Goal: Task Accomplishment & Management: Manage account settings

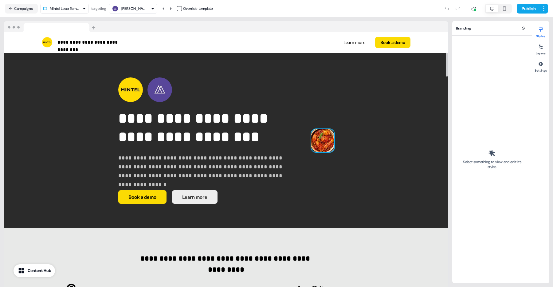
click at [311, 129] on img at bounding box center [322, 140] width 23 height 23
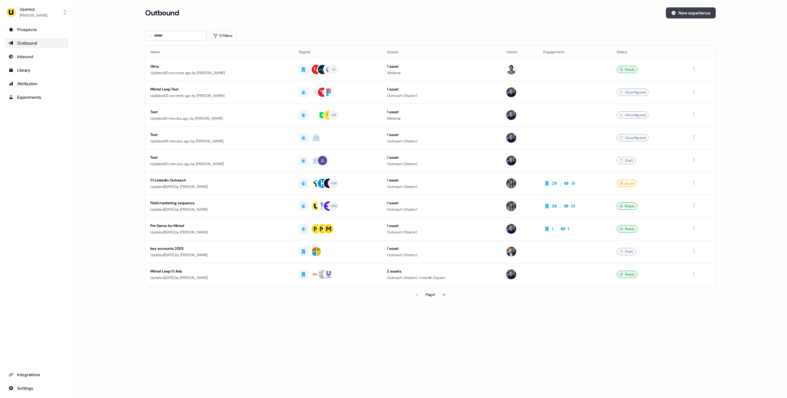
click at [547, 14] on icon at bounding box center [673, 13] width 4 height 4
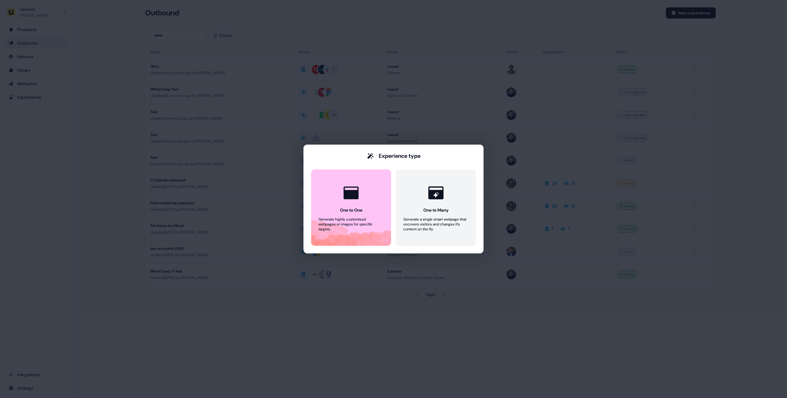
click at [292, 66] on div "Experience type One to One Generate highly customised webpages or images for sp…" at bounding box center [393, 199] width 787 height 398
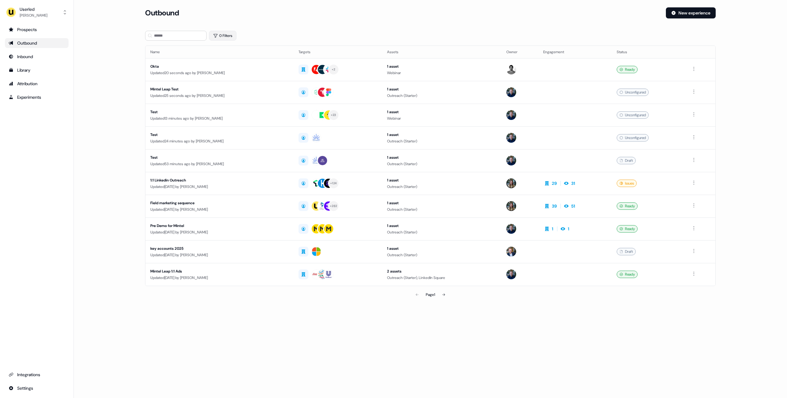
click at [227, 37] on button "0 Filters" at bounding box center [222, 36] width 27 height 10
click at [235, 60] on html "For the best experience switch devices to a bigger screen. Go to Userled.io Use…" at bounding box center [393, 199] width 787 height 398
click at [240, 84] on div "Owner" at bounding box center [260, 85] width 89 height 10
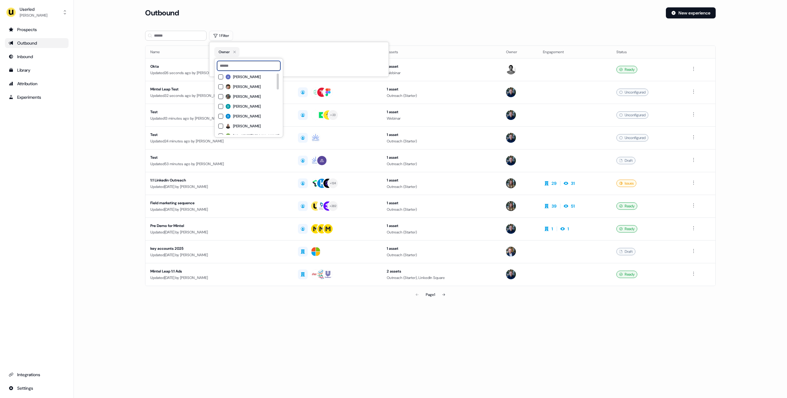
click at [252, 68] on input at bounding box center [248, 66] width 63 height 10
type input "*****"
click at [249, 76] on span "[PERSON_NAME]" at bounding box center [247, 76] width 28 height 5
click at [262, 37] on div "1 Filter" at bounding box center [430, 36] width 570 height 10
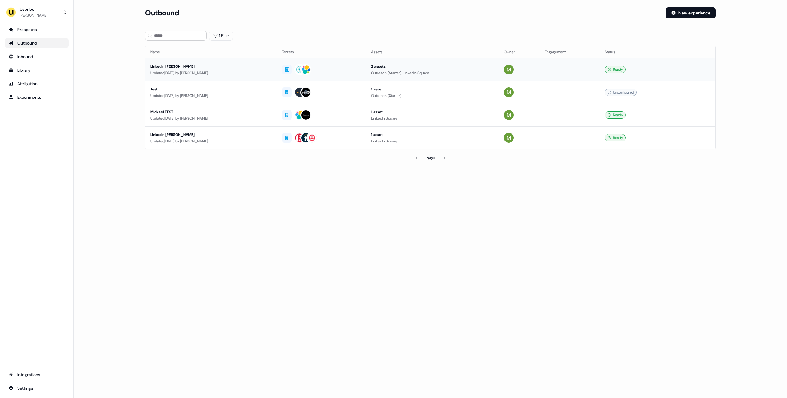
click at [239, 67] on div "LinkedIn [PERSON_NAME]" at bounding box center [211, 66] width 122 height 6
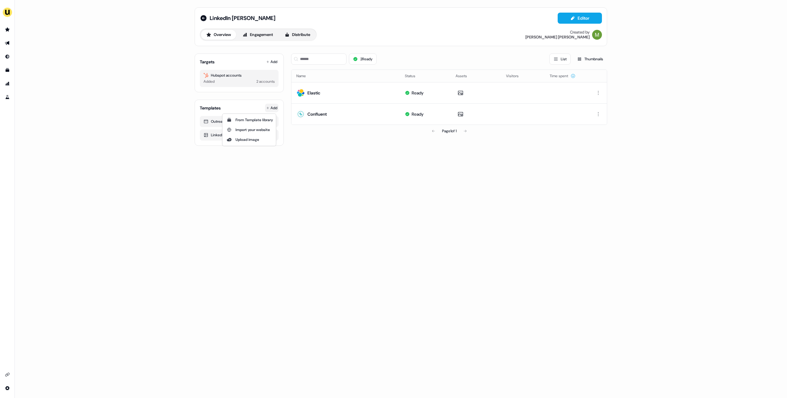
click at [272, 105] on html "For the best experience switch devices to a bigger screen. Go to Userled.io Lin…" at bounding box center [393, 199] width 787 height 398
click at [267, 120] on span "From Template library" at bounding box center [253, 119] width 37 height 5
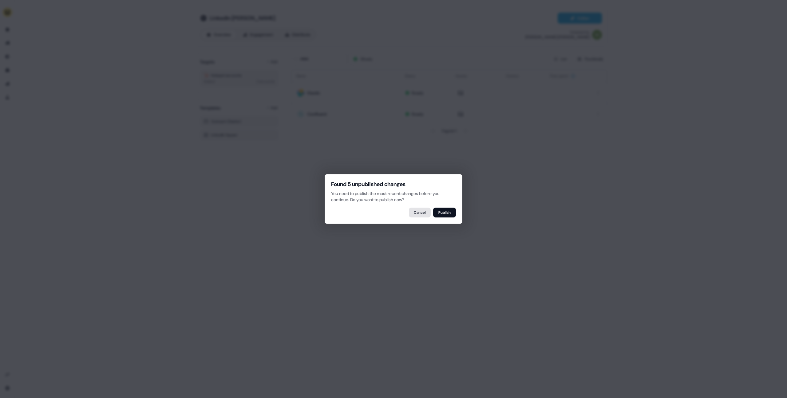
click at [418, 213] on button "Cancel" at bounding box center [420, 212] width 22 height 10
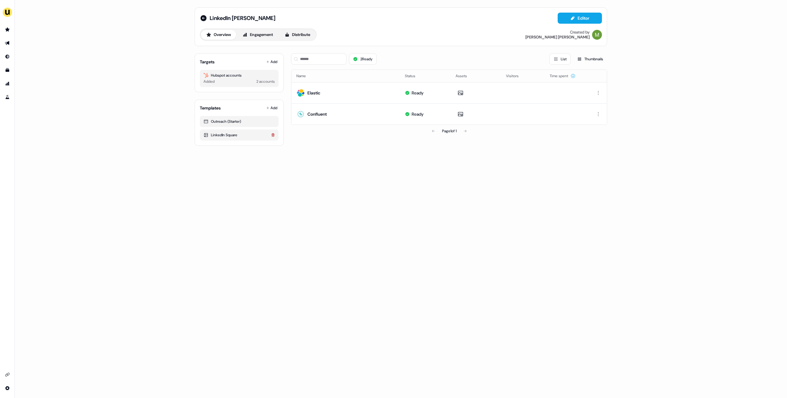
click at [273, 135] on icon at bounding box center [273, 135] width 4 height 4
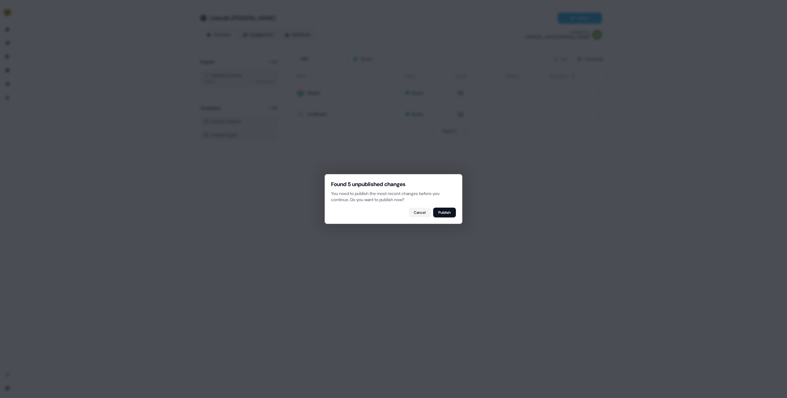
drag, startPoint x: 412, startPoint y: 212, endPoint x: 297, endPoint y: 177, distance: 120.2
click at [412, 212] on button "Cancel" at bounding box center [420, 212] width 22 height 10
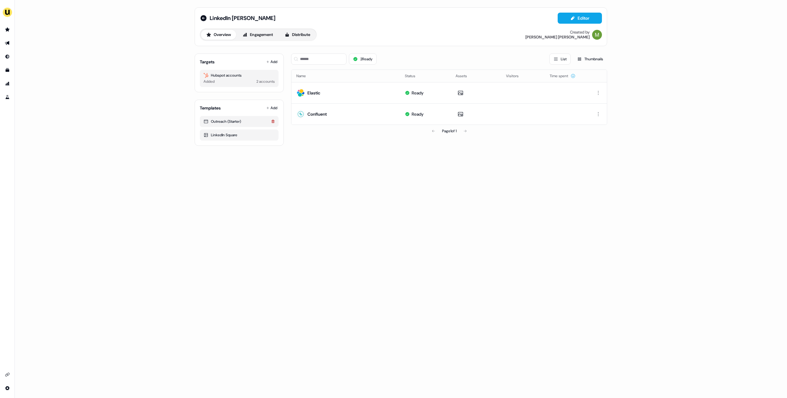
click at [274, 121] on icon at bounding box center [273, 122] width 4 height 4
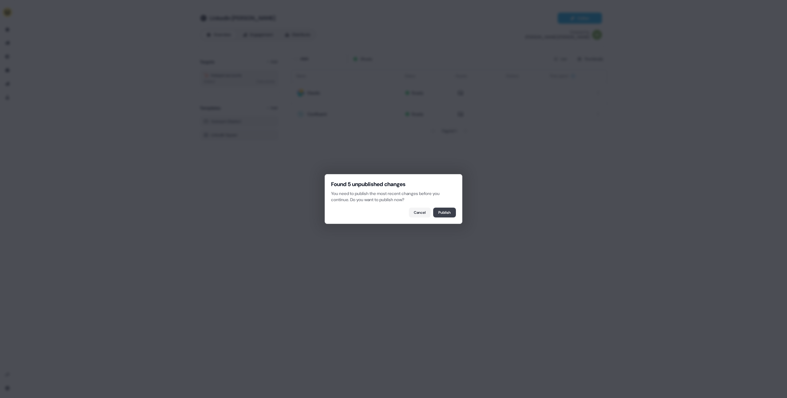
click at [438, 210] on button "Publish" at bounding box center [444, 212] width 23 height 10
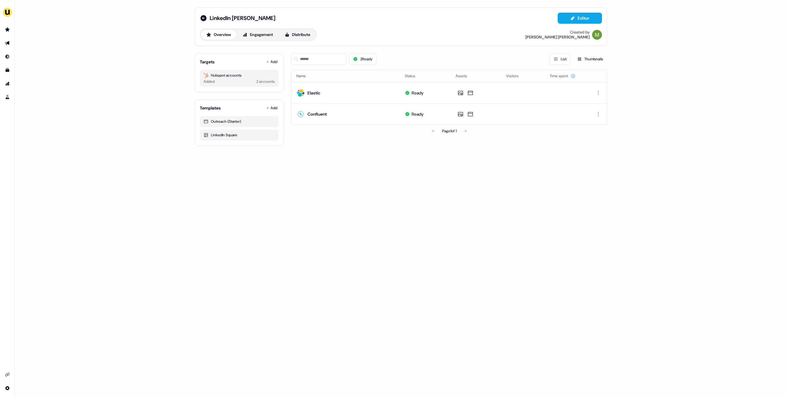
drag, startPoint x: 303, startPoint y: 145, endPoint x: 293, endPoint y: 134, distance: 14.6
click at [302, 143] on div "LinkedIn Mickael Editor Overview Engagement Distribute Created by Mickael Zhang…" at bounding box center [400, 76] width 427 height 153
click at [272, 122] on icon at bounding box center [272, 121] width 3 height 3
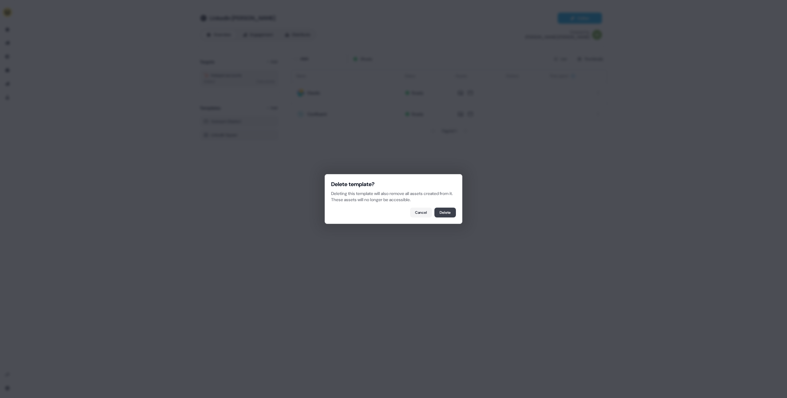
click at [440, 211] on button "Delete" at bounding box center [445, 212] width 22 height 10
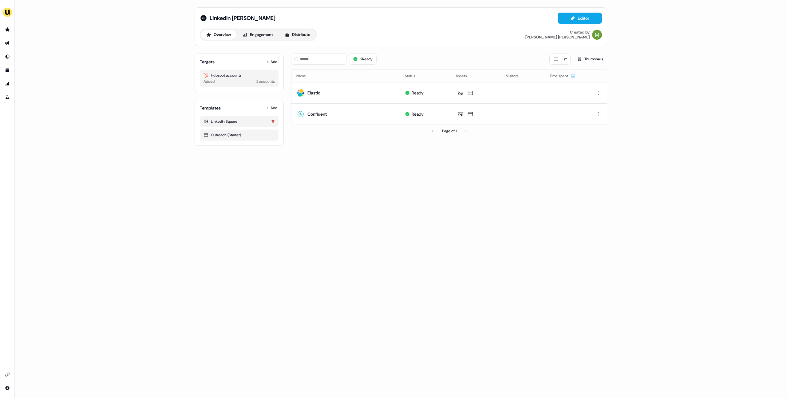
click at [276, 120] on button at bounding box center [272, 121] width 11 height 10
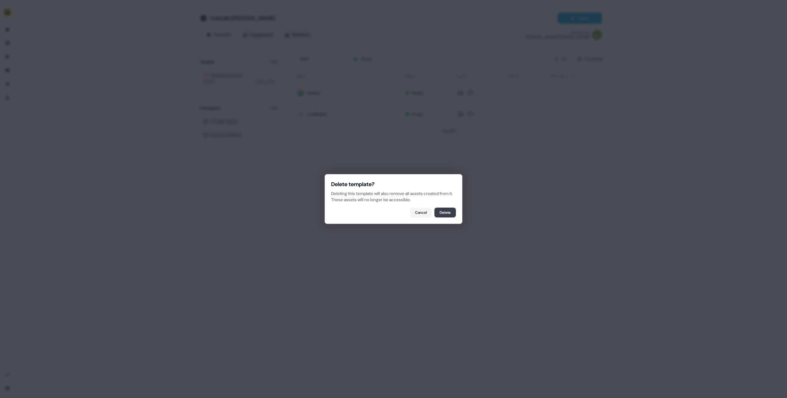
click at [441, 211] on button "Delete" at bounding box center [445, 212] width 22 height 10
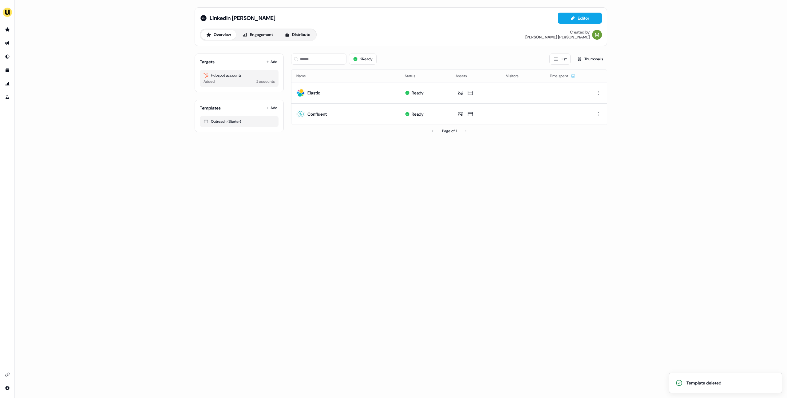
click at [276, 108] on html "Template deleted For the best experience switch devices to a bigger screen. Go …" at bounding box center [393, 199] width 787 height 398
click at [264, 118] on span "From Template library" at bounding box center [253, 119] width 37 height 5
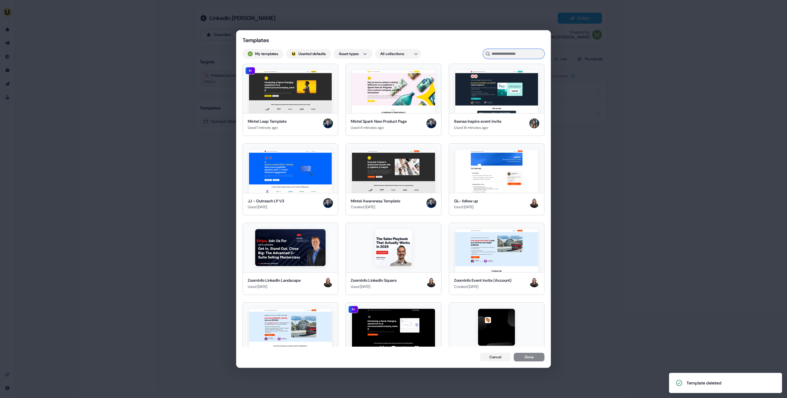
click at [497, 54] on input at bounding box center [513, 54] width 61 height 10
click at [315, 103] on img at bounding box center [290, 91] width 83 height 43
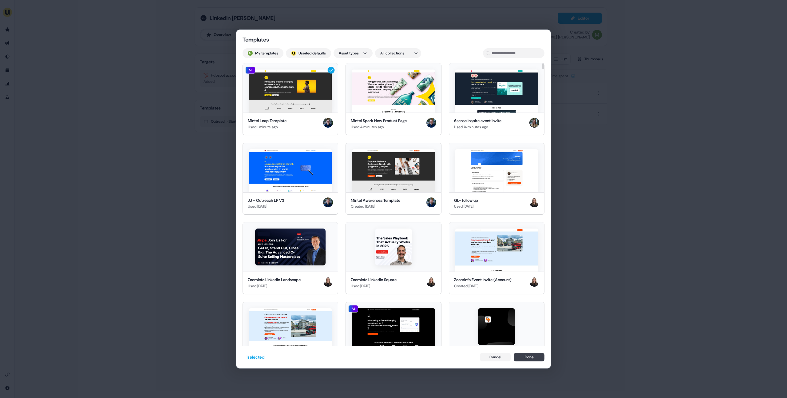
click at [529, 361] on button "Done" at bounding box center [528, 356] width 31 height 9
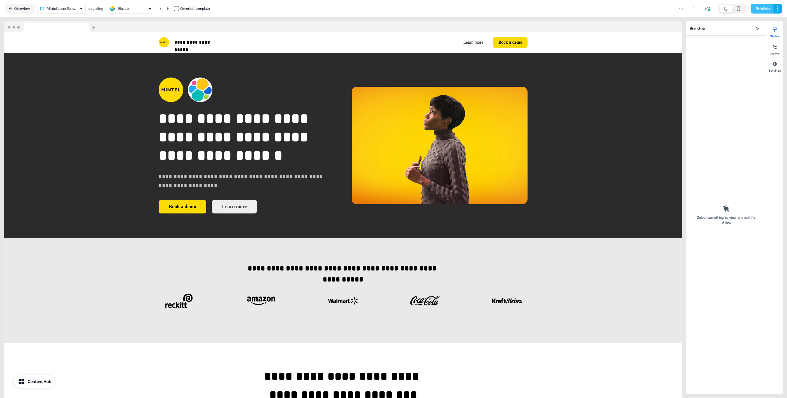
click at [763, 5] on button "Publish" at bounding box center [761, 9] width 23 height 10
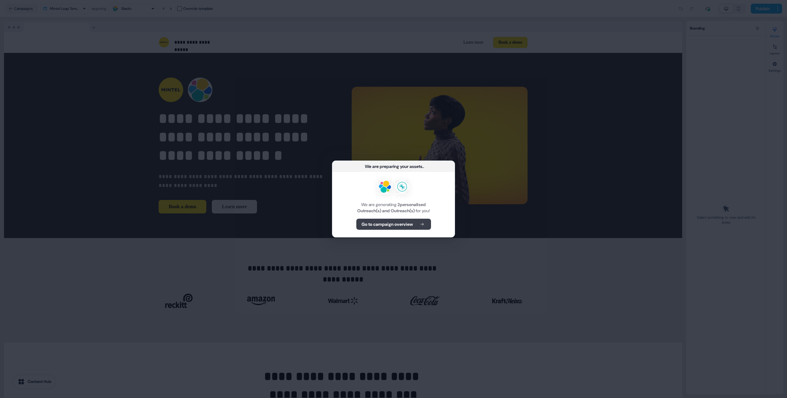
click at [413, 220] on button "Go to campaign overview" at bounding box center [393, 223] width 75 height 11
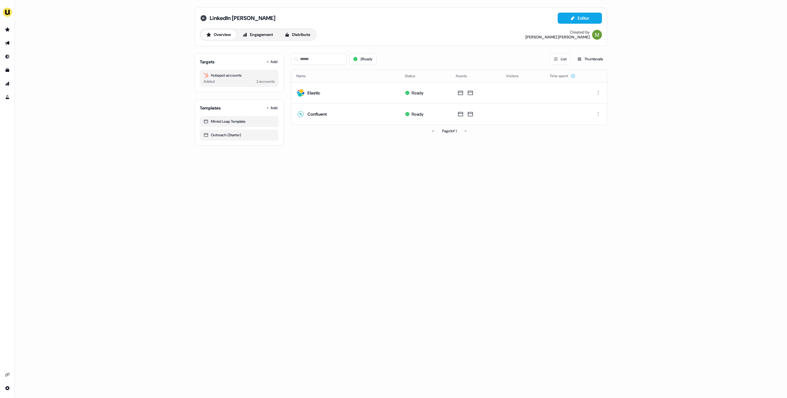
click at [203, 20] on icon at bounding box center [203, 18] width 6 height 6
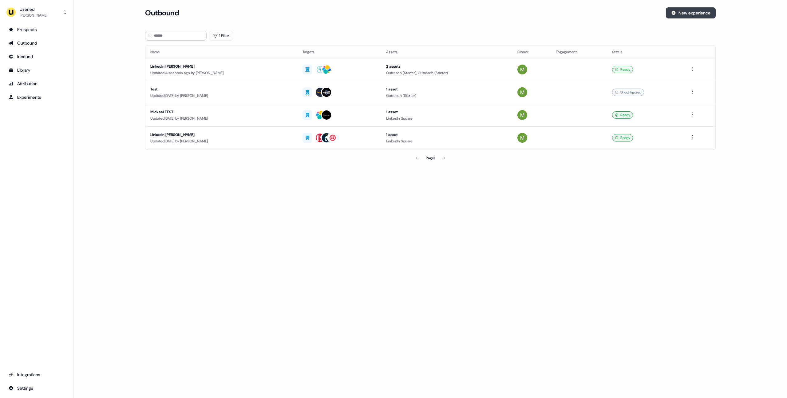
click at [666, 16] on button "New experience" at bounding box center [690, 12] width 50 height 11
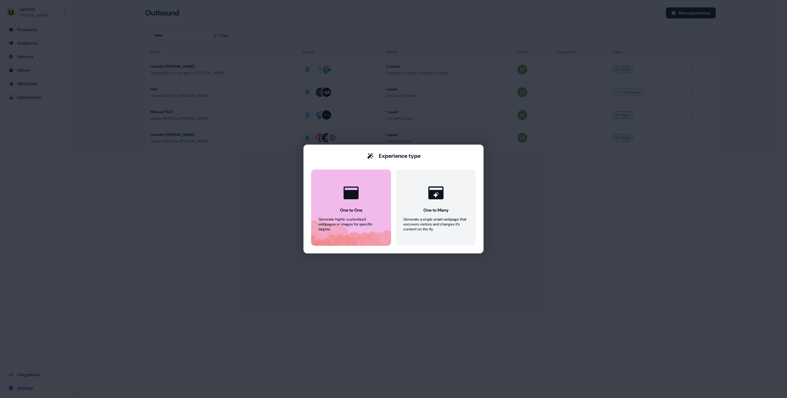
click at [345, 215] on button "One to One Generate highly customised webpages or images for specific targets." at bounding box center [351, 207] width 80 height 76
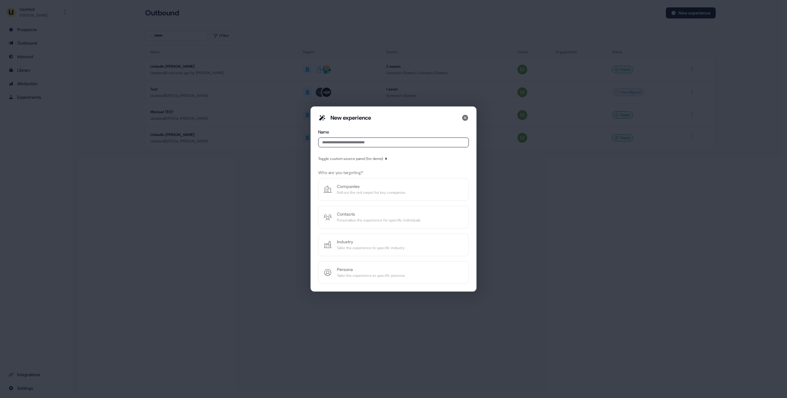
click at [358, 157] on div "Toggle custom source panel (for demo)" at bounding box center [350, 158] width 65 height 6
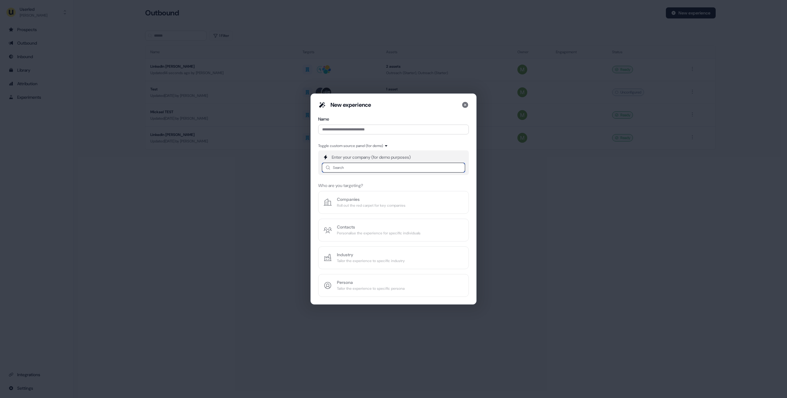
click at [360, 167] on input at bounding box center [393, 168] width 143 height 10
type input "*"
paste input "**********"
type input "******"
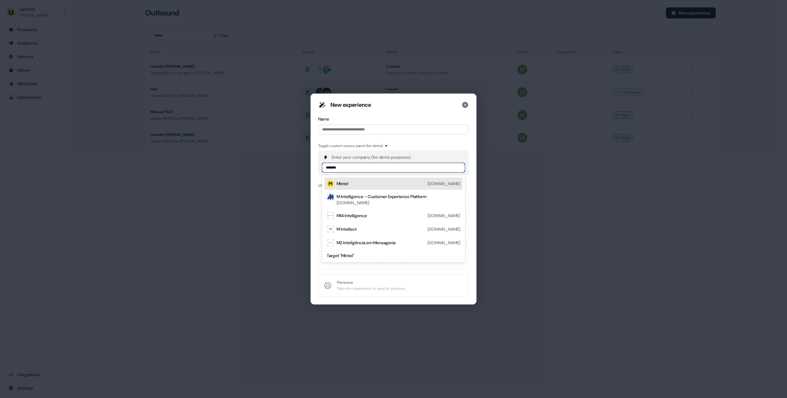
drag, startPoint x: 364, startPoint y: 182, endPoint x: 361, endPoint y: 175, distance: 7.0
click at [364, 182] on div "Mintel [DOMAIN_NAME]" at bounding box center [398, 183] width 124 height 7
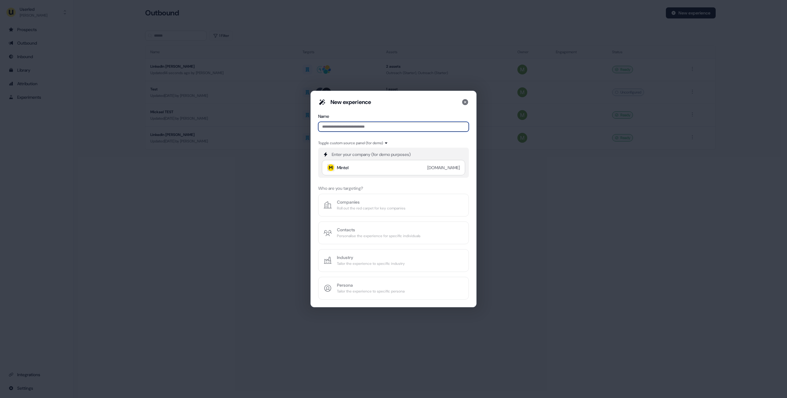
click at [351, 126] on input at bounding box center [393, 127] width 151 height 10
type input "**********"
click at [364, 199] on div "Companies" at bounding box center [371, 202] width 69 height 6
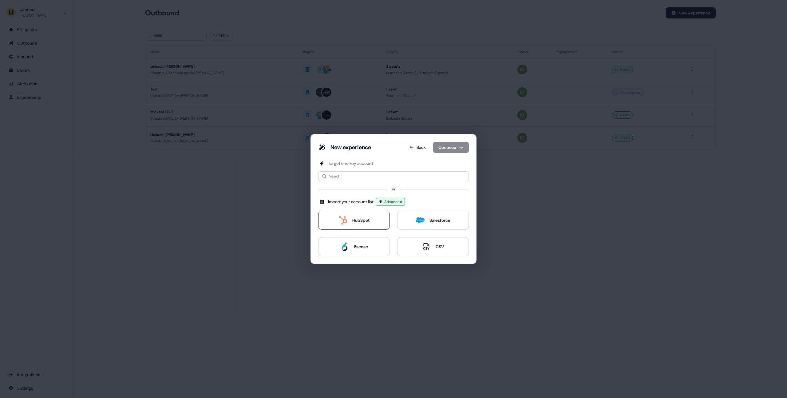
click at [356, 218] on div "HubSpot" at bounding box center [360, 220] width 17 height 6
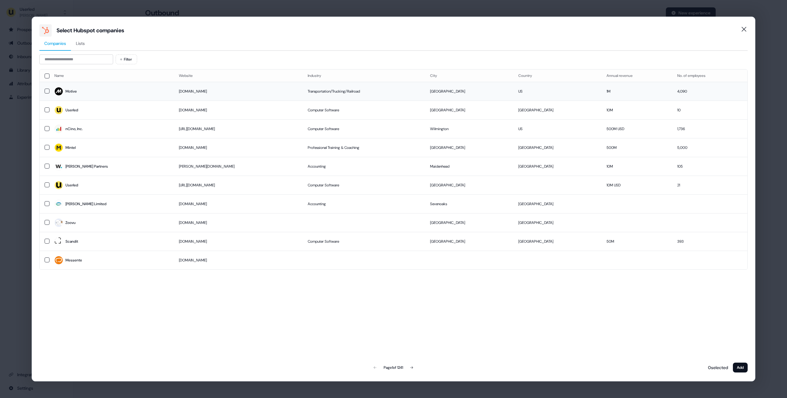
click at [126, 95] on span "Motive" at bounding box center [111, 91] width 115 height 9
click at [740, 366] on button "Add" at bounding box center [739, 367] width 15 height 10
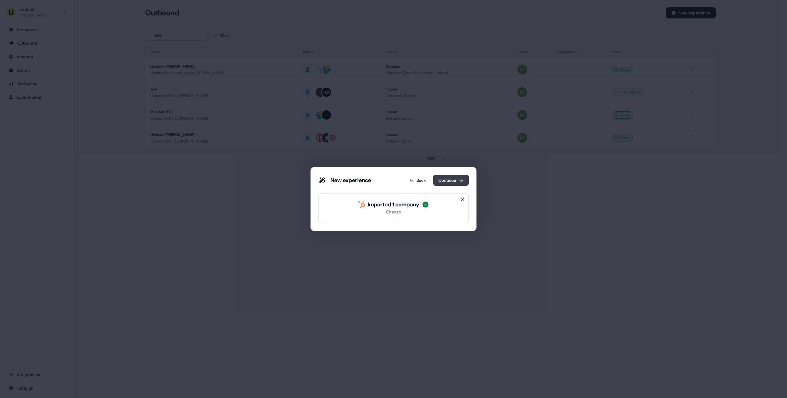
click at [449, 180] on button "Continue" at bounding box center [451, 180] width 36 height 11
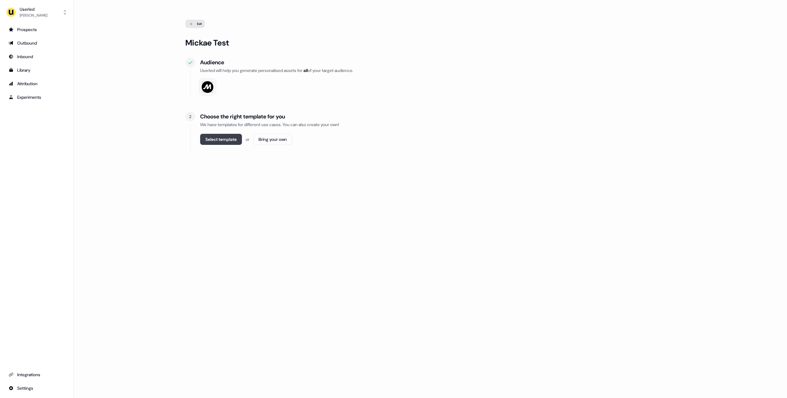
click at [229, 139] on button "Select template" at bounding box center [221, 139] width 42 height 11
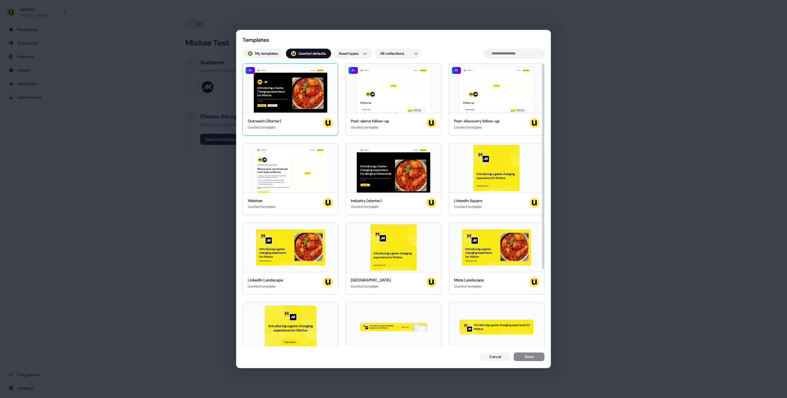
click at [277, 106] on div "Hey Motive 👋 Learn more Book a demo Introducing a Game-Changing experience for …" at bounding box center [290, 88] width 95 height 49
click at [263, 128] on div "Userled template" at bounding box center [264, 127] width 33 height 6
click at [504, 54] on input at bounding box center [513, 54] width 61 height 10
paste input "**********"
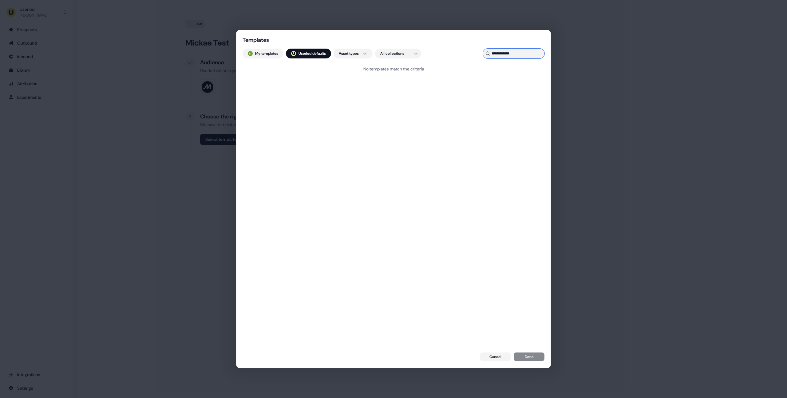
type input "******"
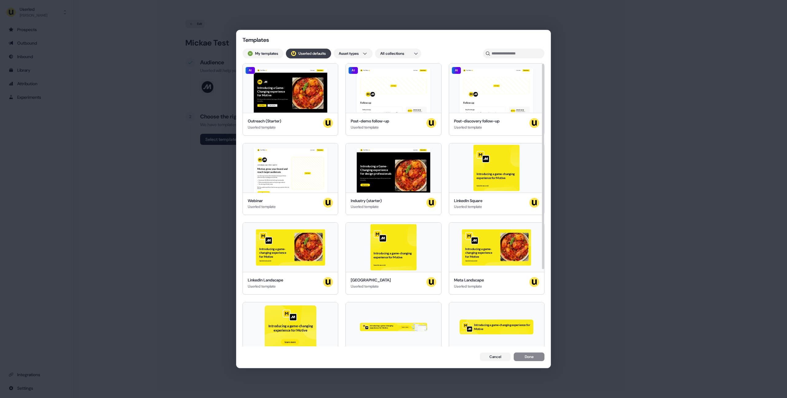
click at [312, 55] on button "; Userled defaults" at bounding box center [308, 54] width 45 height 10
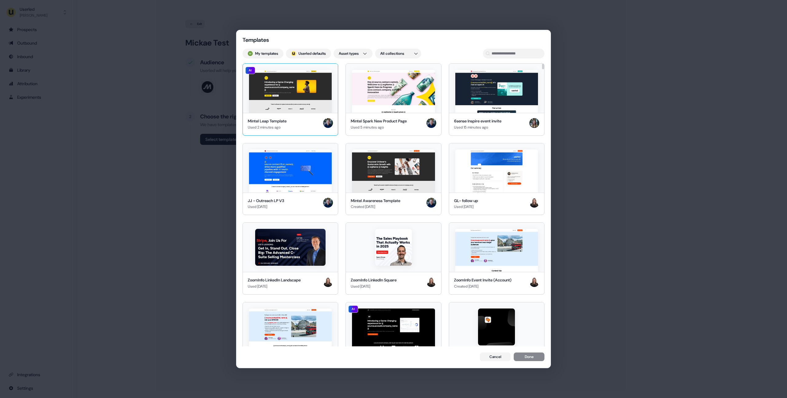
click at [309, 111] on img at bounding box center [290, 91] width 83 height 43
click at [527, 359] on button "Done" at bounding box center [528, 357] width 31 height 9
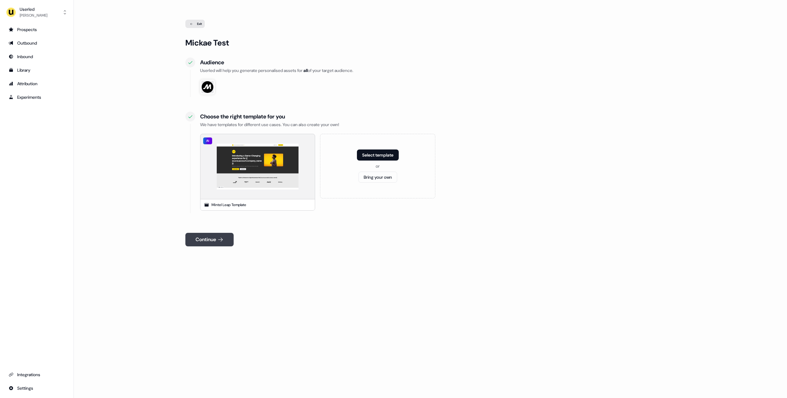
click at [221, 240] on icon at bounding box center [220, 239] width 6 height 6
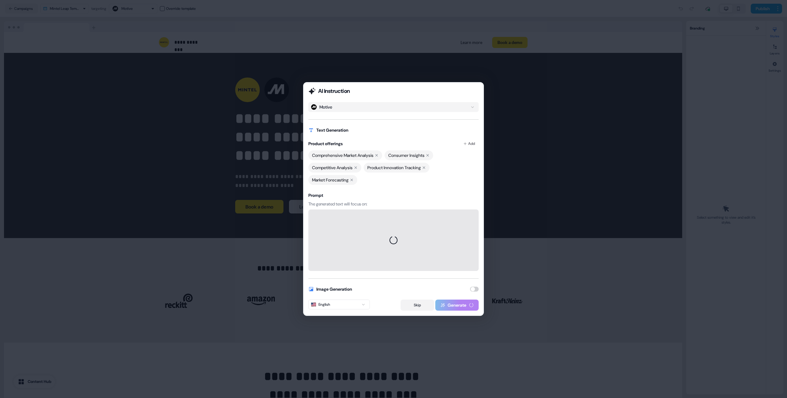
click at [412, 308] on button "Skip" at bounding box center [416, 304] width 33 height 11
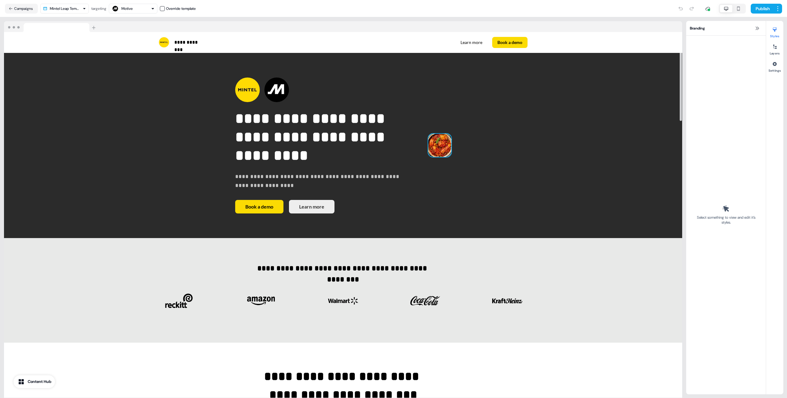
click at [428, 157] on img at bounding box center [439, 145] width 23 height 23
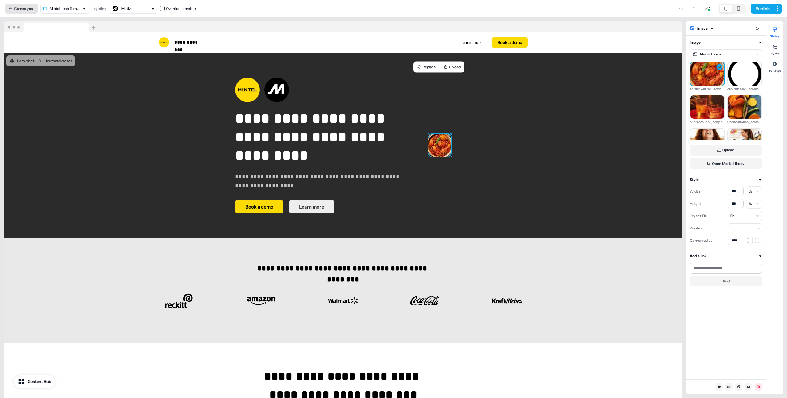
click at [26, 7] on button "Campaigns" at bounding box center [21, 9] width 33 height 10
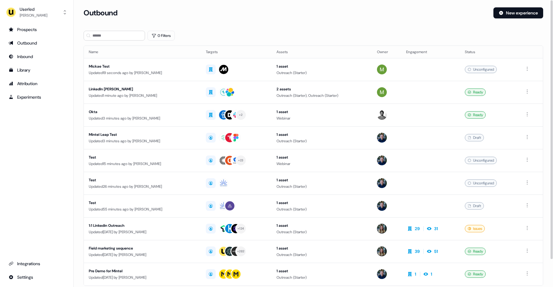
click at [211, 19] on div "Outbound New experience" at bounding box center [314, 16] width 460 height 18
click at [128, 65] on div "Mickae Test" at bounding box center [142, 66] width 107 height 6
click at [137, 64] on div "Mickae Test" at bounding box center [142, 66] width 107 height 6
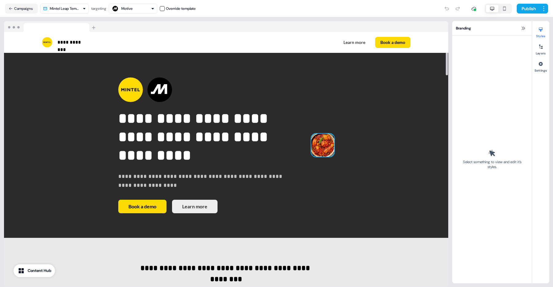
click at [311, 154] on img at bounding box center [322, 145] width 23 height 23
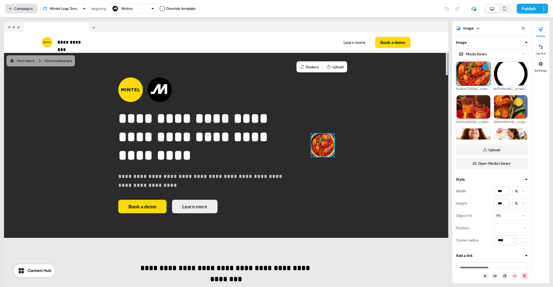
click at [28, 10] on button "Campaigns" at bounding box center [21, 9] width 33 height 10
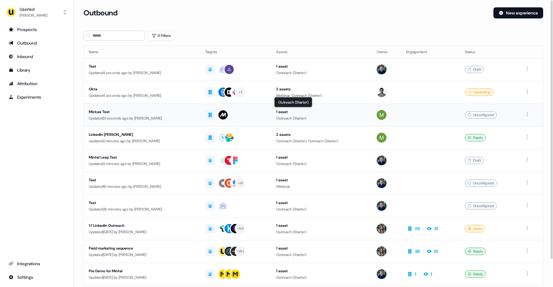
click at [326, 112] on div "1 asset" at bounding box center [321, 112] width 91 height 6
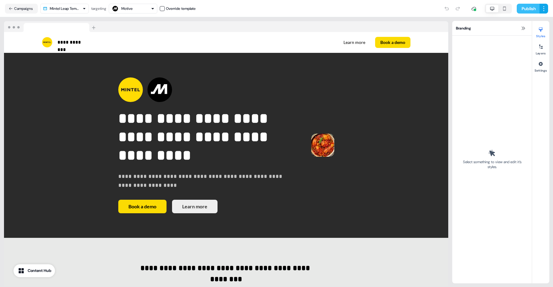
click at [527, 11] on button "Publish" at bounding box center [528, 9] width 23 height 10
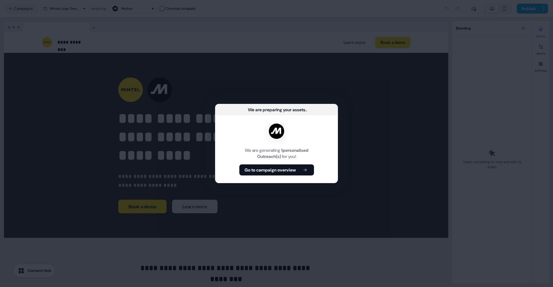
click at [302, 170] on icon at bounding box center [304, 170] width 7 height 4
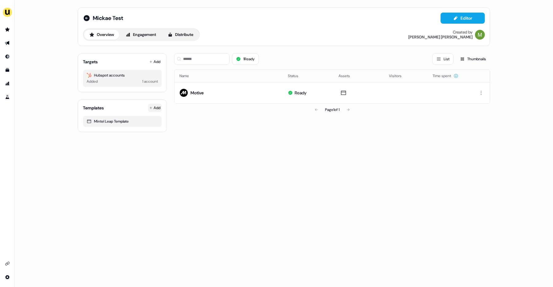
click at [154, 107] on html "For the best experience switch devices to a bigger screen. Go to [DOMAIN_NAME] …" at bounding box center [276, 143] width 553 height 287
click at [144, 120] on span "From Template library" at bounding box center [137, 119] width 37 height 5
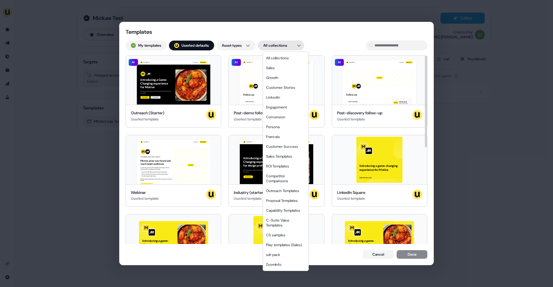
click at [299, 47] on div "Templates My templates ; Userled defaults Asset types All collections Hey Motiv…" at bounding box center [276, 143] width 553 height 287
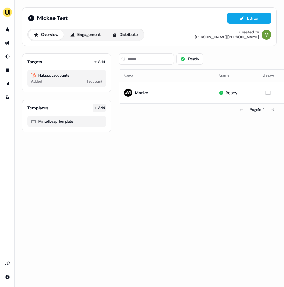
click at [104, 107] on html "For the best experience switch devices to a bigger screen. Go to [DOMAIN_NAME] …" at bounding box center [142, 143] width 284 height 287
click at [89, 122] on span "From Template library" at bounding box center [81, 119] width 37 height 5
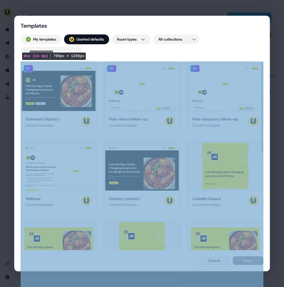
click at [183, 69] on div "Hey Motive 👋 Learn more Book a demo Introducing a Game-Changing experience for …" at bounding box center [142, 256] width 243 height 390
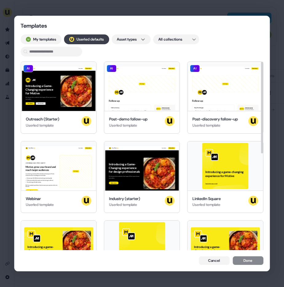
click at [92, 38] on button "; Userled defaults" at bounding box center [86, 39] width 45 height 10
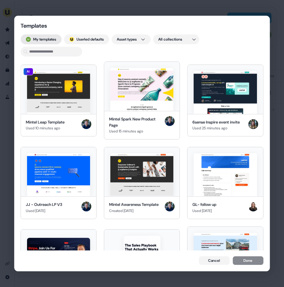
click at [52, 38] on button "My templates" at bounding box center [41, 39] width 41 height 10
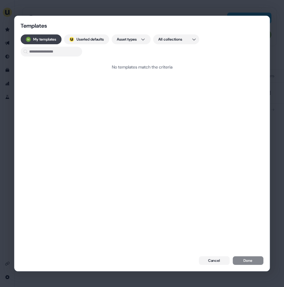
click at [43, 38] on button "My templates" at bounding box center [41, 39] width 41 height 10
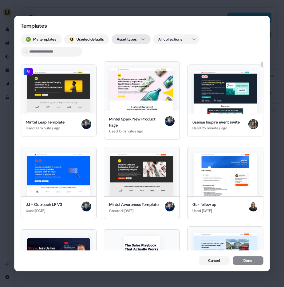
click at [145, 40] on div "Templates My templates ; Userled defaults Asset types All collections AI Mintel…" at bounding box center [142, 143] width 284 height 287
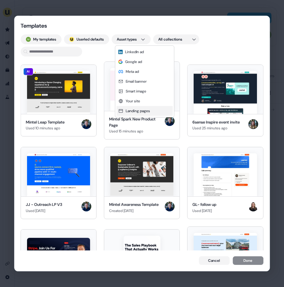
click at [144, 114] on div "Landing pages" at bounding box center [144, 111] width 56 height 10
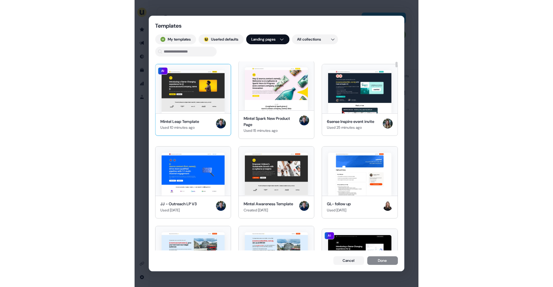
scroll to position [1, 0]
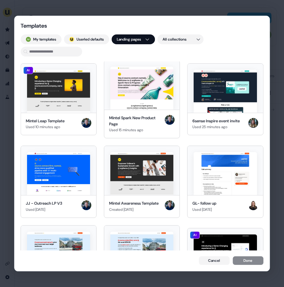
click at [256, 9] on div "Templates My templates ; Userled defaults Landing pages All collections AI Mint…" at bounding box center [142, 143] width 284 height 287
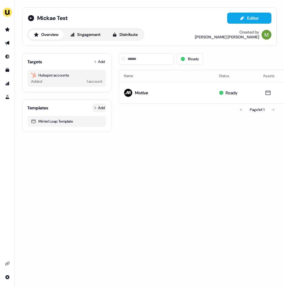
click at [101, 108] on html "For the best experience switch devices to a bigger screen. Go to [DOMAIN_NAME] …" at bounding box center [142, 143] width 284 height 287
click at [92, 118] on span "From Template library" at bounding box center [81, 119] width 37 height 5
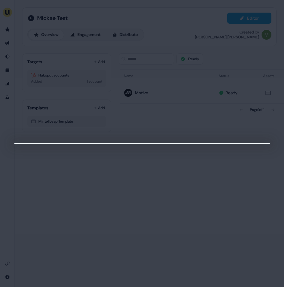
click at [221, 9] on div at bounding box center [142, 143] width 284 height 287
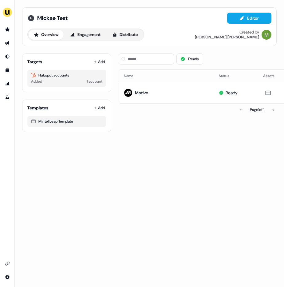
click at [31, 19] on icon at bounding box center [31, 18] width 6 height 6
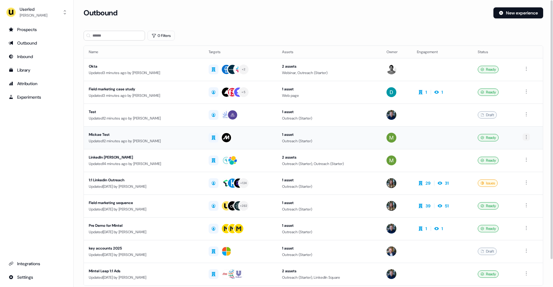
click at [284, 136] on html "For the best experience switch devices to a bigger screen. Go to Userled.io Use…" at bounding box center [276, 143] width 553 height 287
click at [284, 157] on span "Delete" at bounding box center [516, 158] width 11 height 5
